Goal: Task Accomplishment & Management: Manage account settings

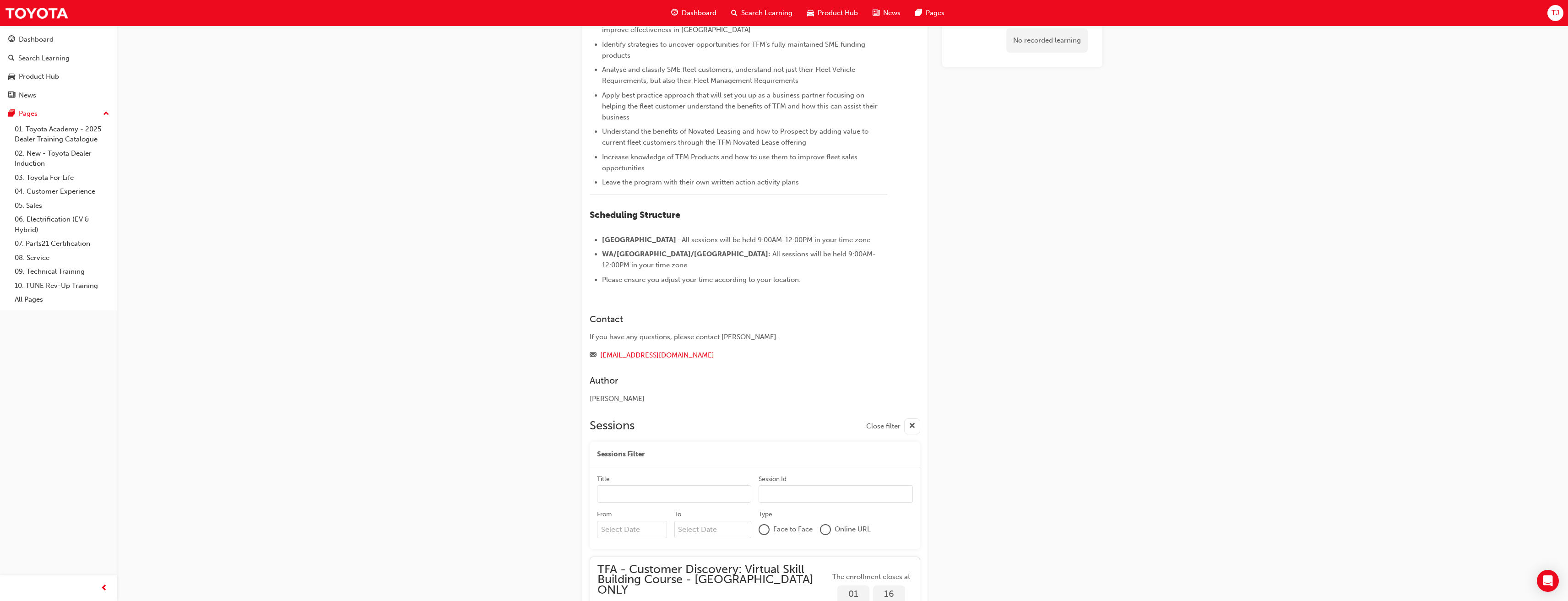
scroll to position [340, 0]
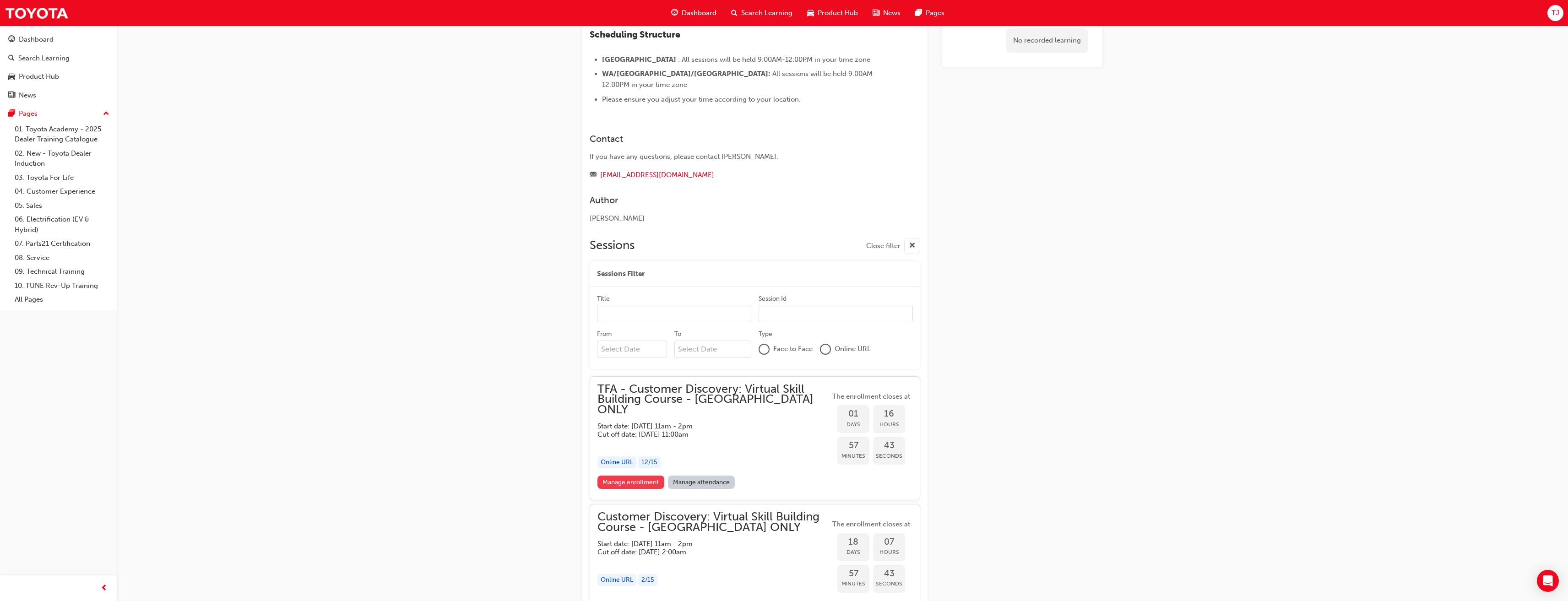
click at [648, 476] on link "Manage enrollment" at bounding box center [631, 482] width 67 height 13
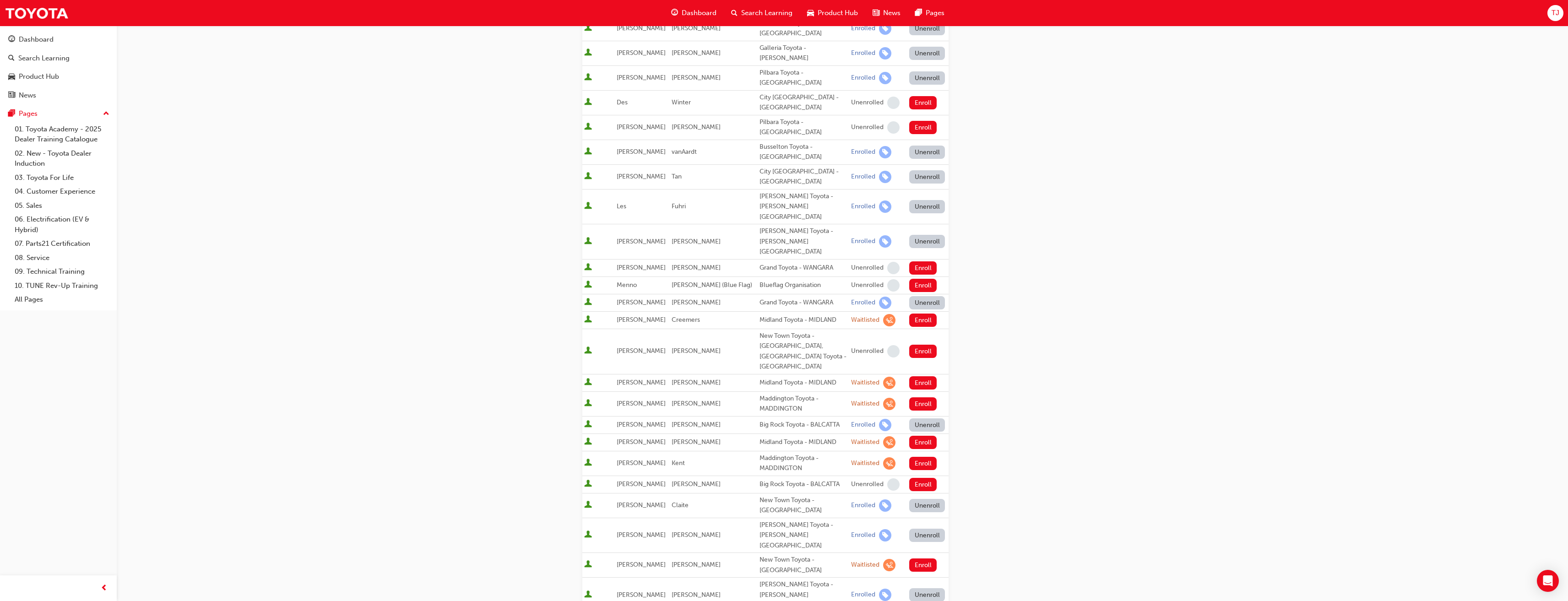
scroll to position [427, 0]
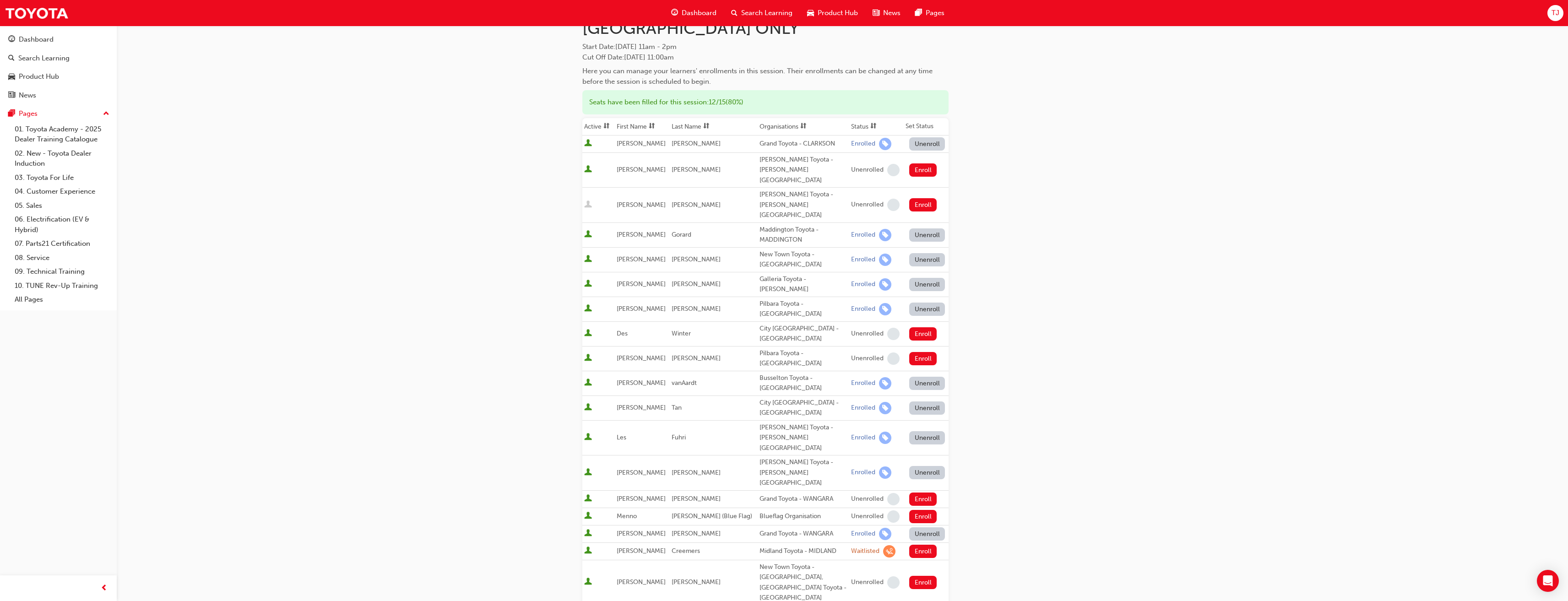
scroll to position [92, 0]
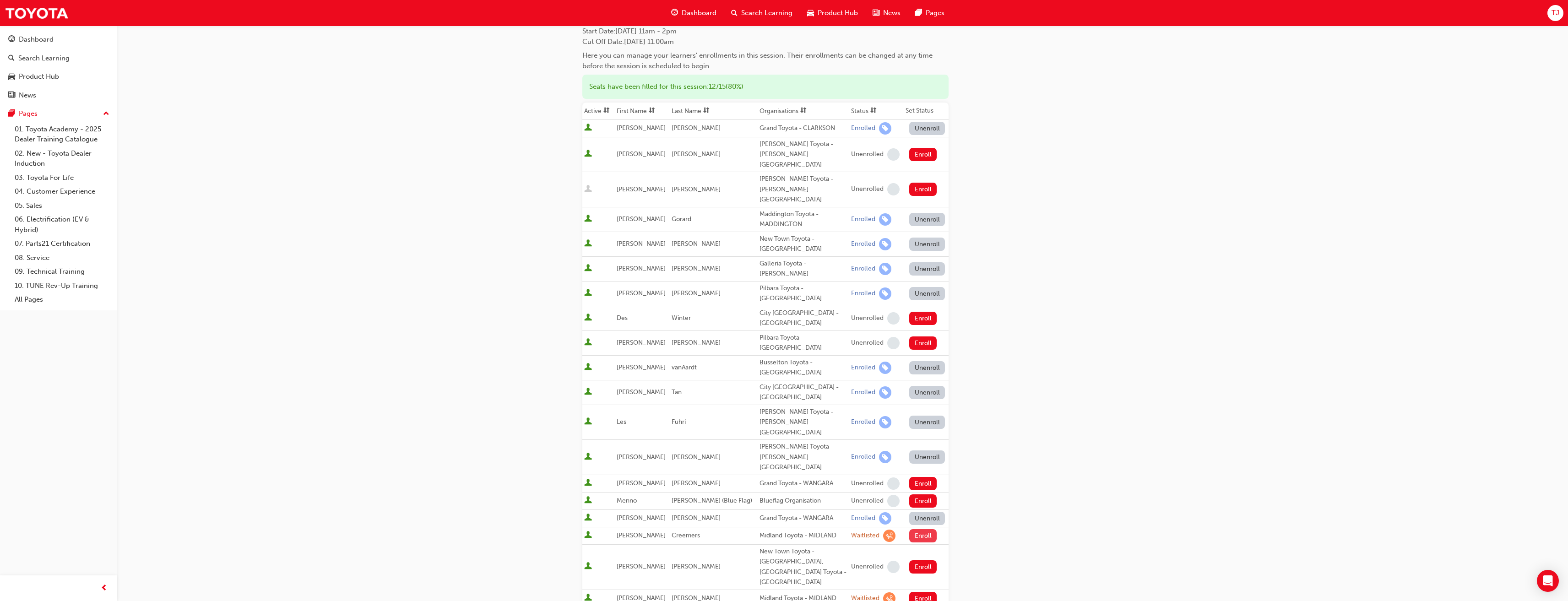
click at [915, 530] on button "Enroll" at bounding box center [923, 536] width 27 height 13
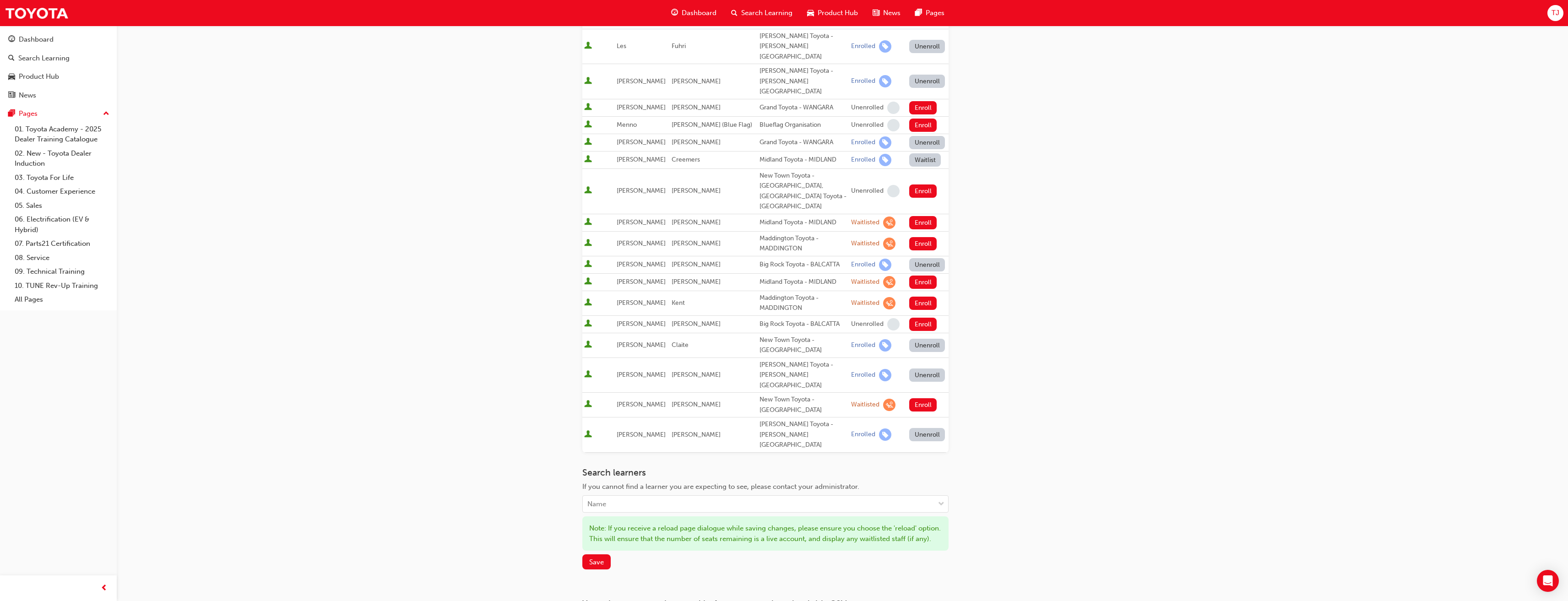
scroll to position [476, 0]
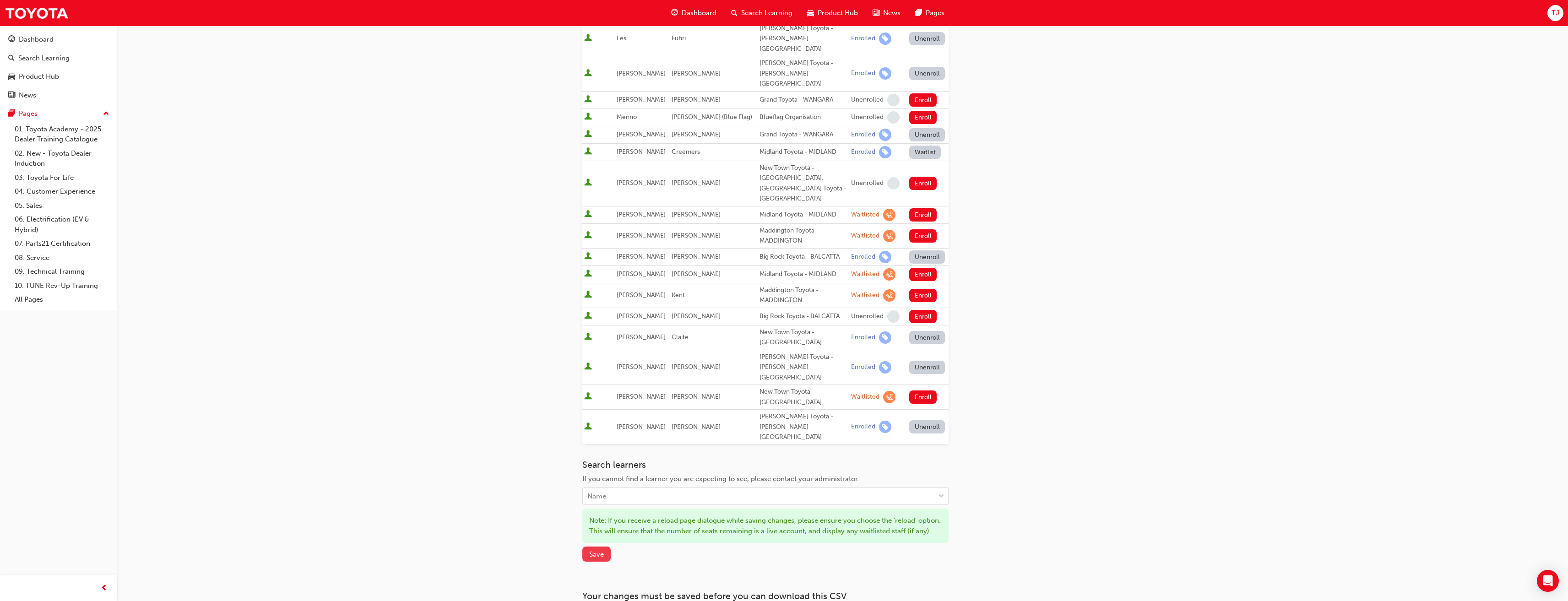
click at [607, 547] on button "Save" at bounding box center [596, 554] width 28 height 15
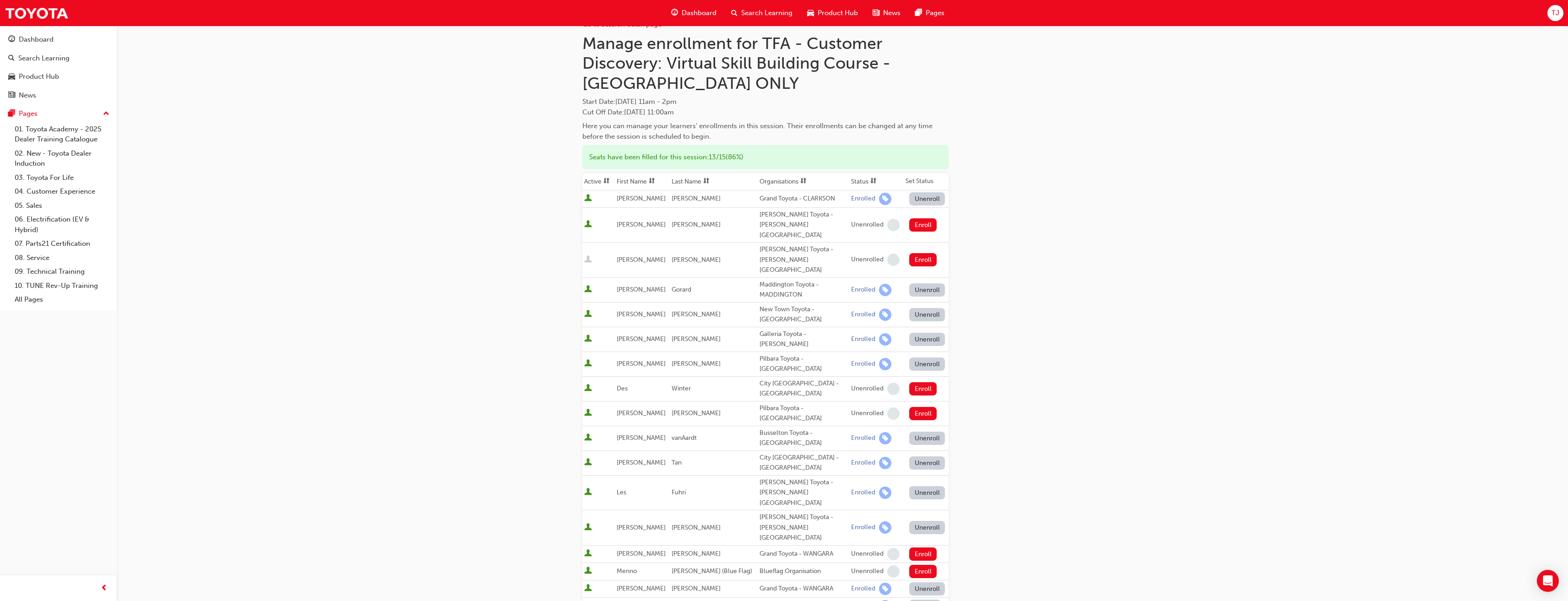
scroll to position [15, 0]
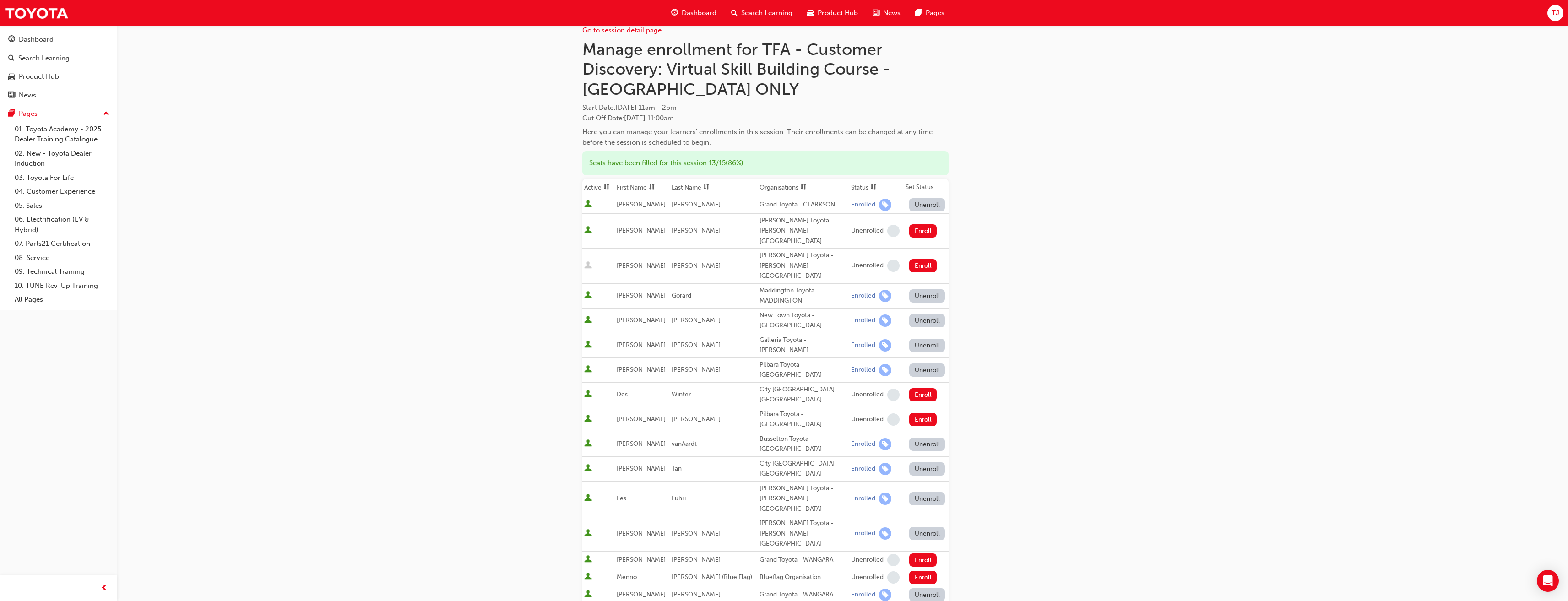
click at [797, 601] on div "Midland Toyota - MIDLAND" at bounding box center [804, 612] width 88 height 11
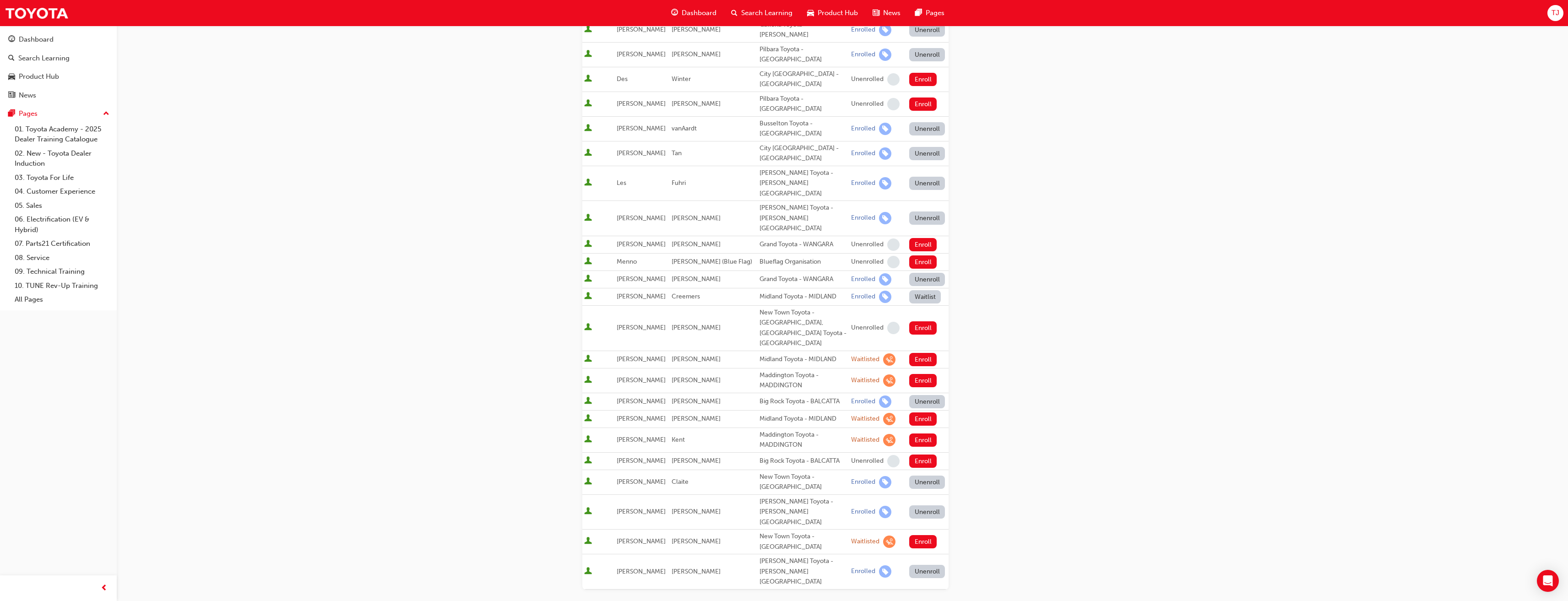
scroll to position [427, 0]
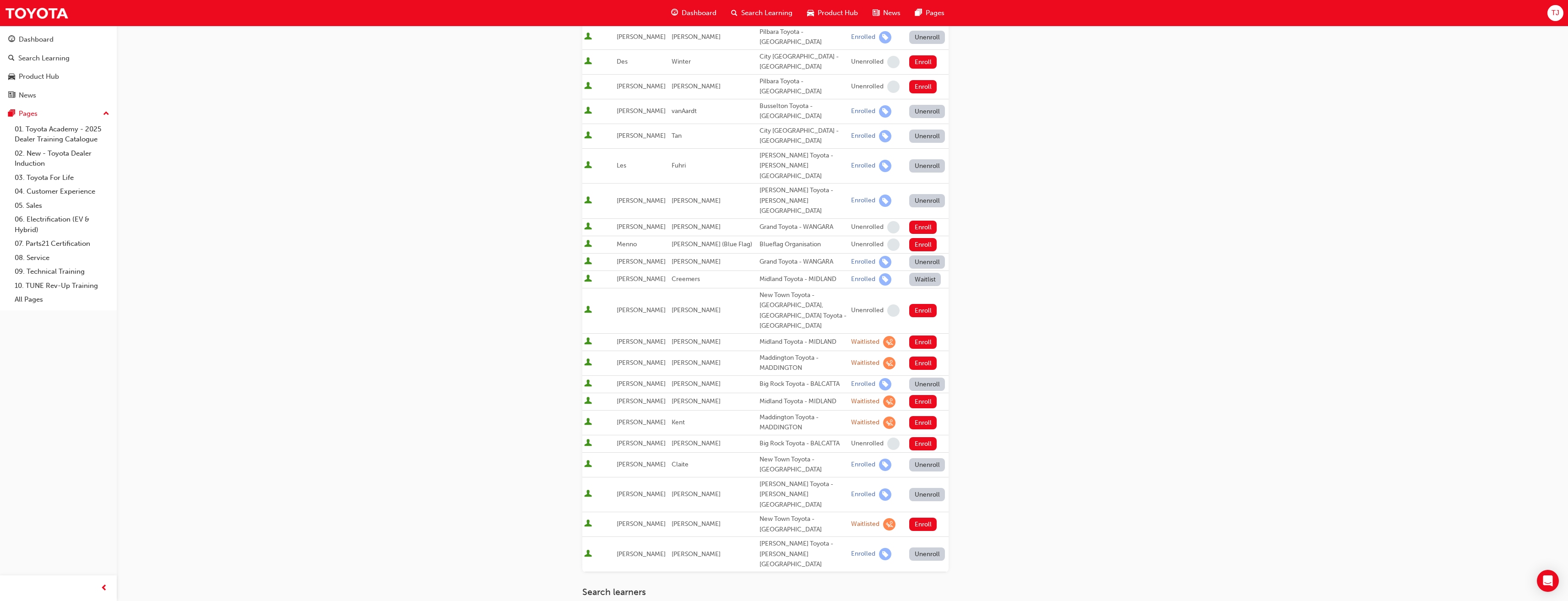
scroll to position [335, 0]
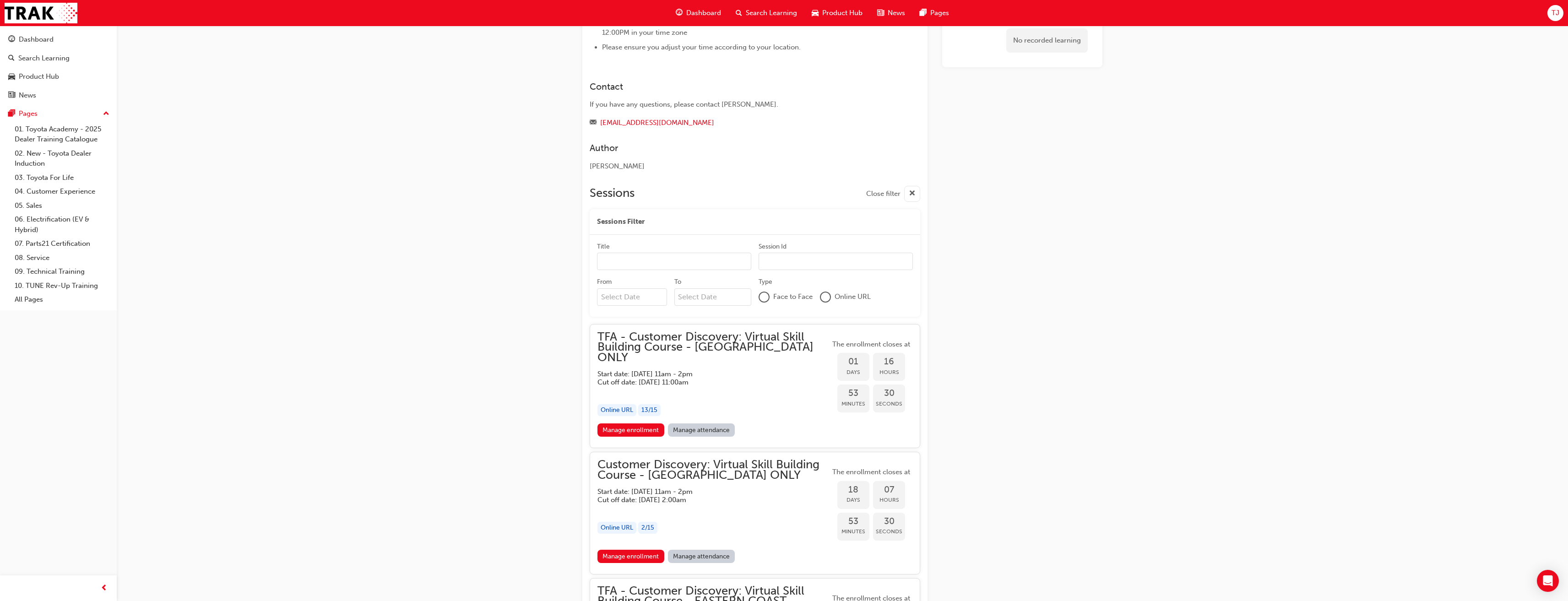
scroll to position [452, 0]
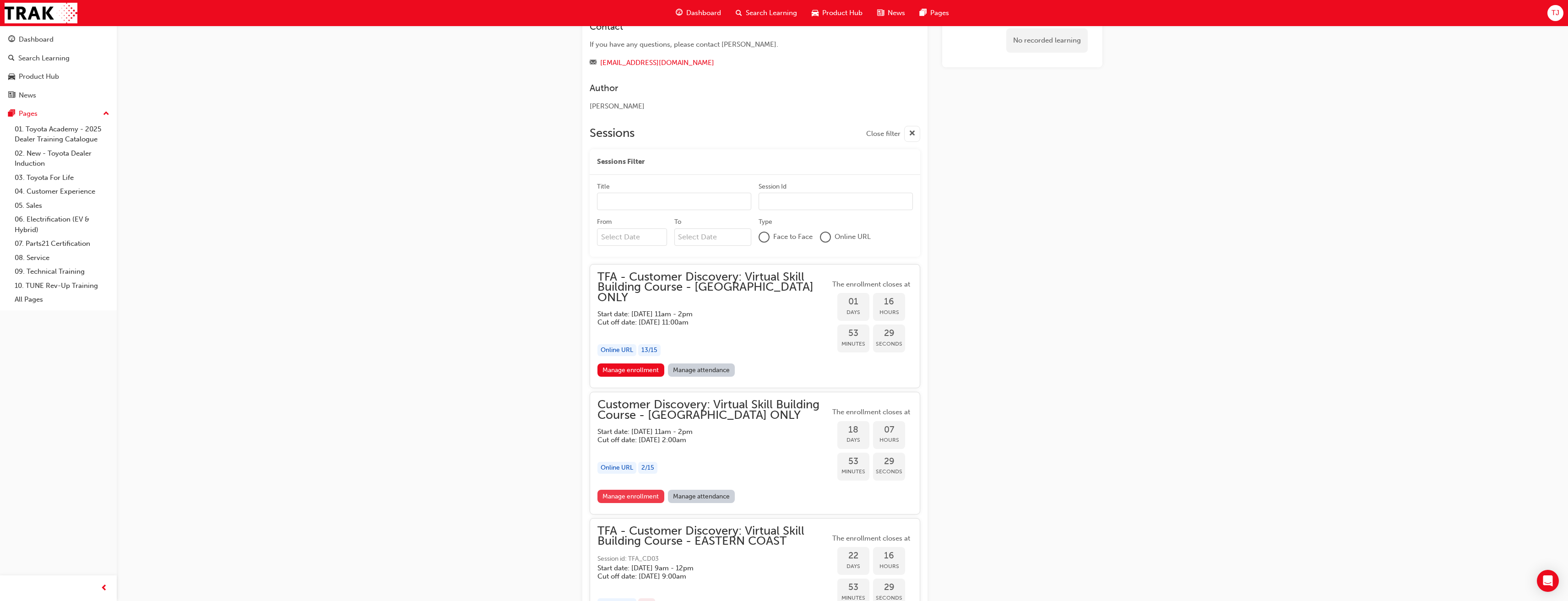
click at [611, 490] on link "Manage enrollment" at bounding box center [631, 496] width 67 height 13
